Goal: Find specific page/section: Find specific page/section

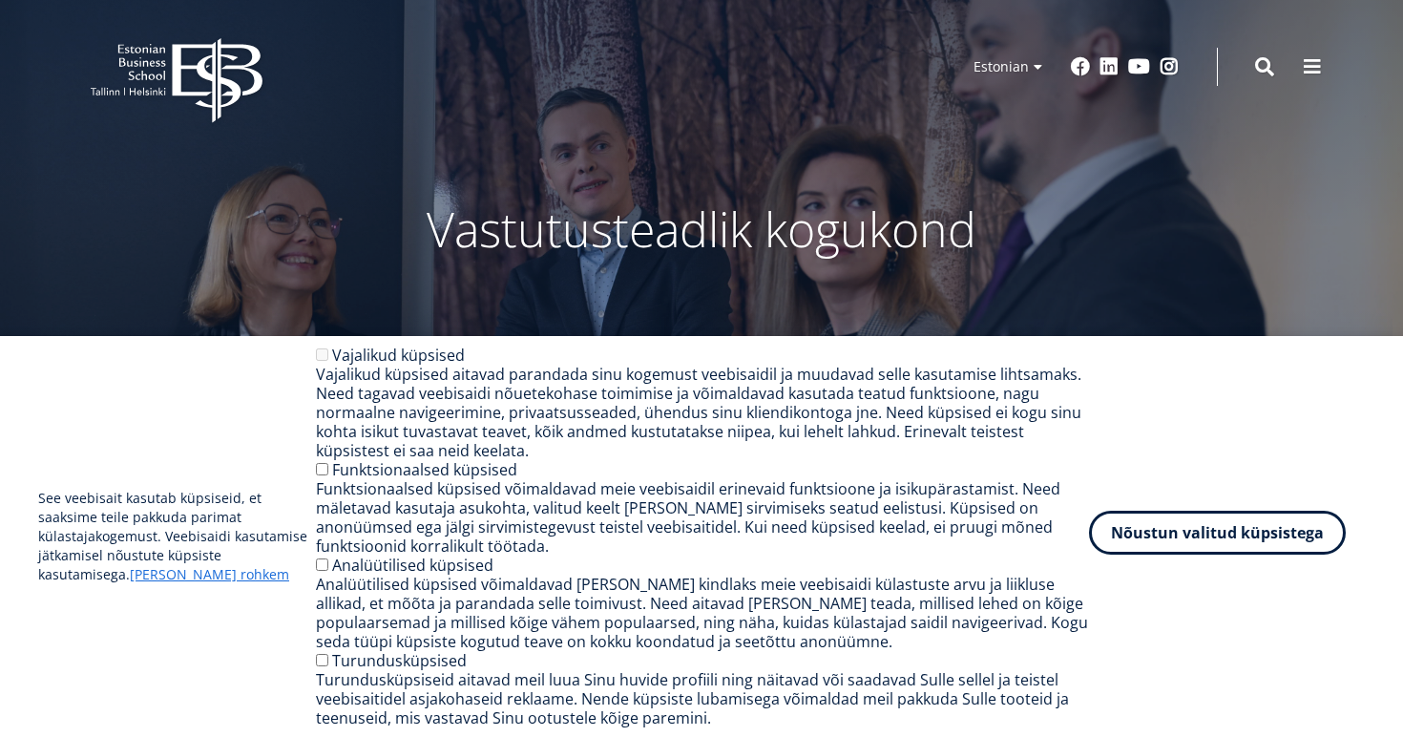
click at [1102, 522] on button "Nõustun valitud küpsistega" at bounding box center [1217, 533] width 257 height 44
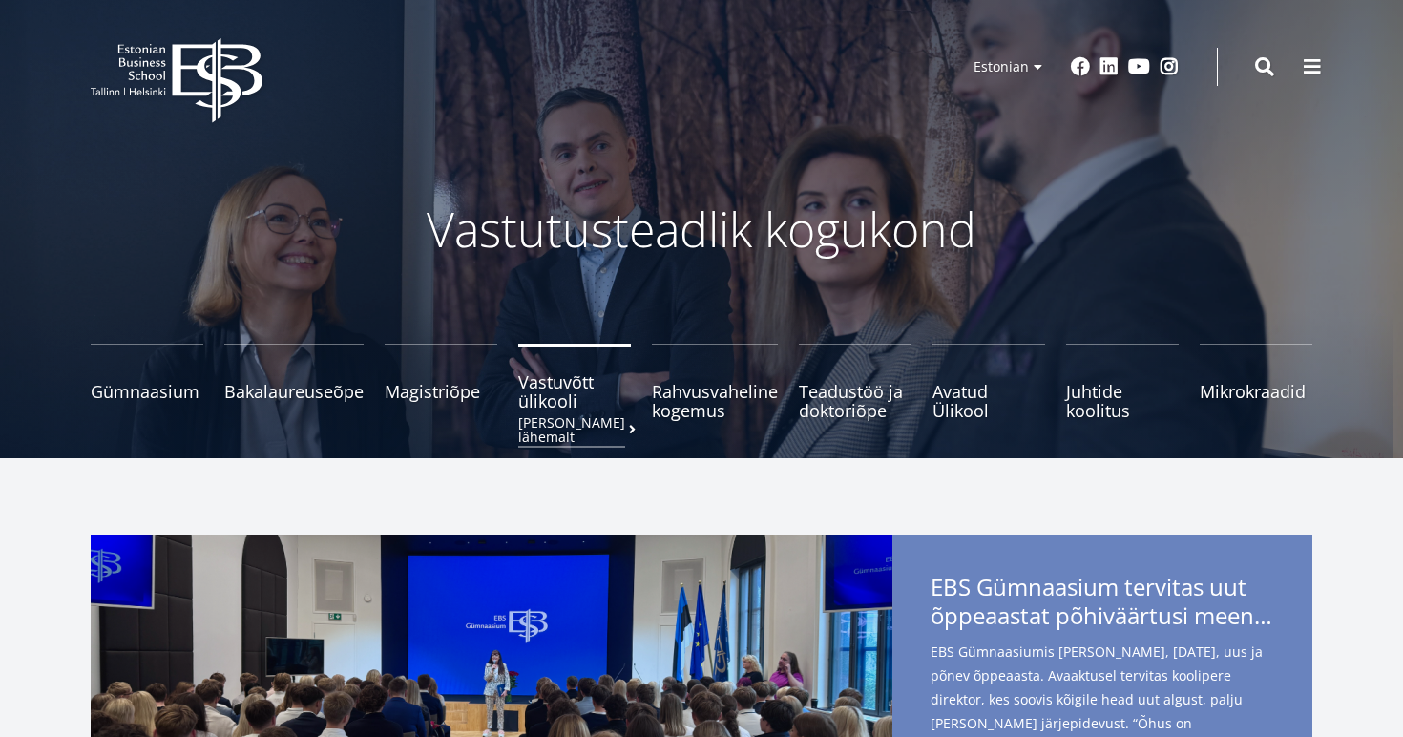
click at [605, 380] on span "Vastuvõtt ülikooli [PERSON_NAME] lähemalt" at bounding box center [574, 391] width 113 height 38
click at [1300, 67] on button at bounding box center [1313, 65] width 38 height 38
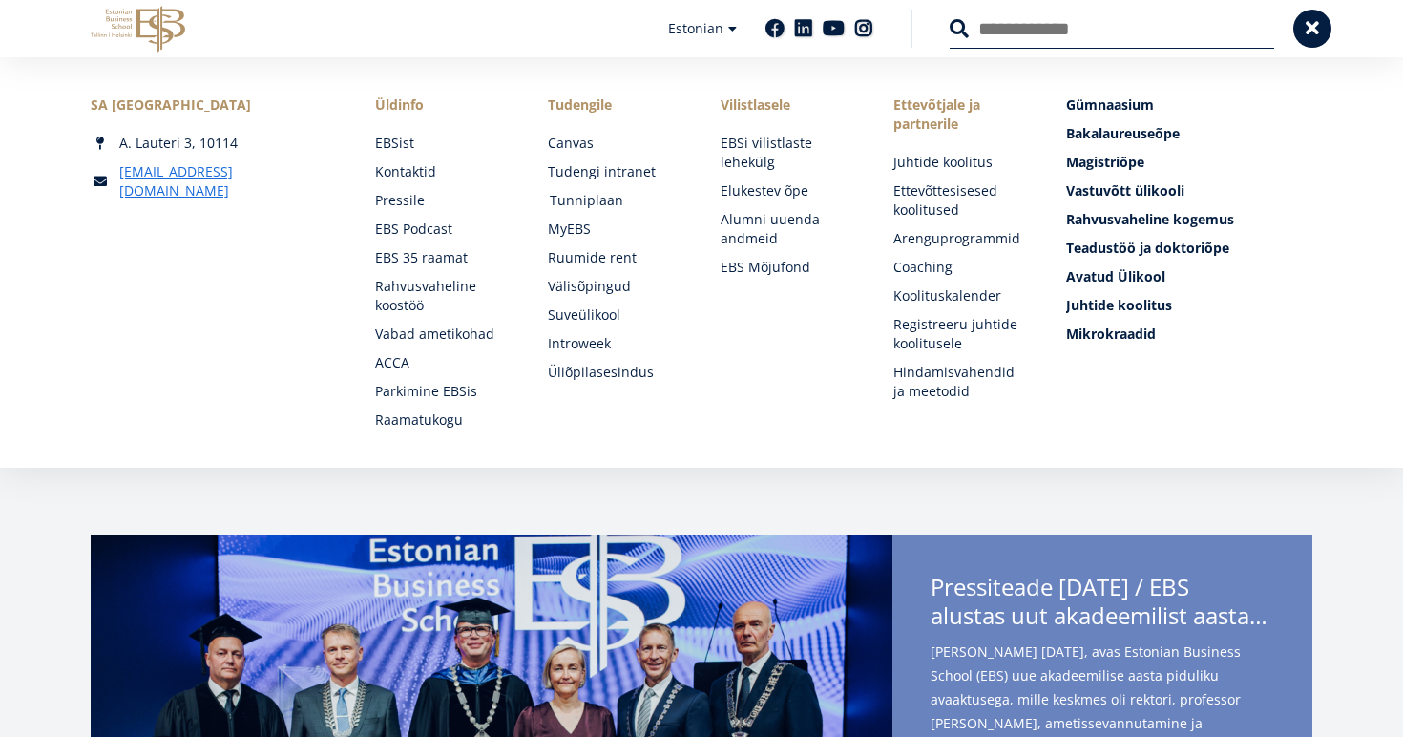
click at [577, 200] on link "Tunniplaan" at bounding box center [617, 200] width 135 height 19
